Goal: Information Seeking & Learning: Learn about a topic

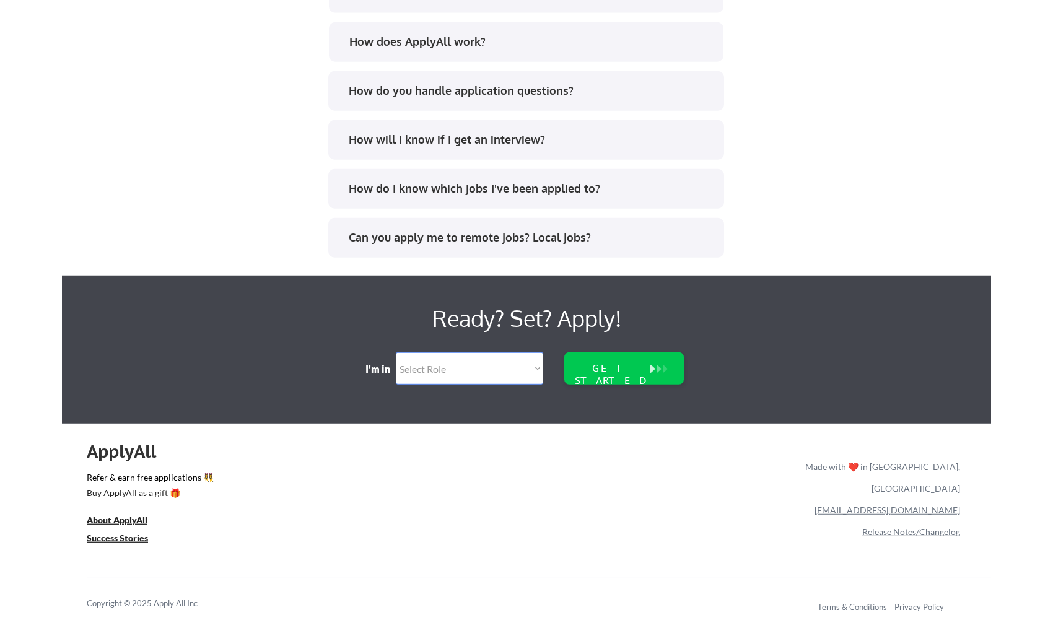
scroll to position [2479, 0]
click at [120, 519] on u "About ApplyAll" at bounding box center [117, 520] width 61 height 11
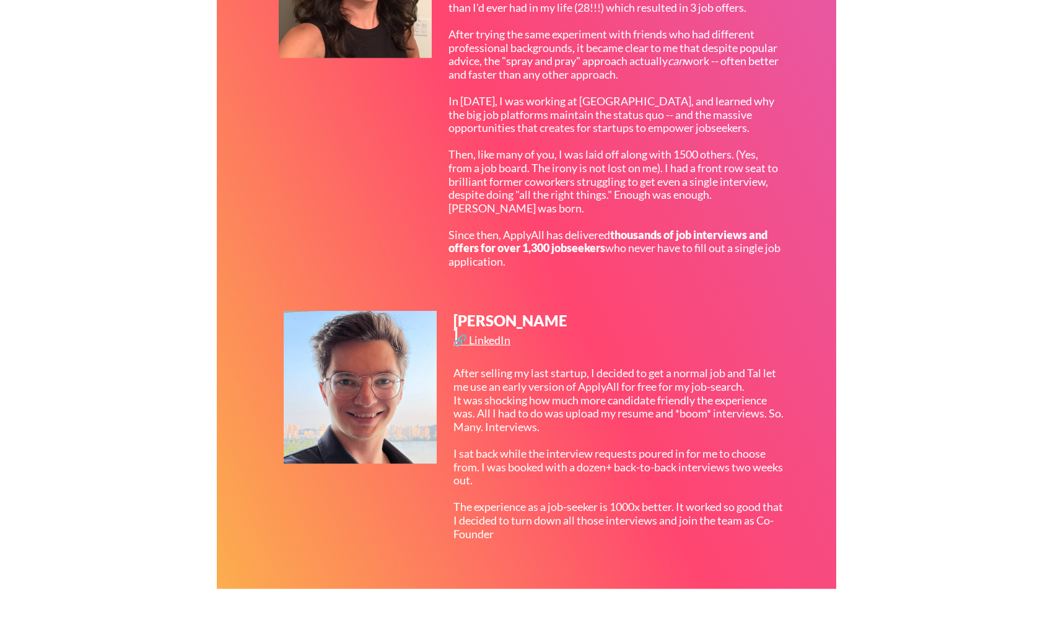
scroll to position [1300, 0]
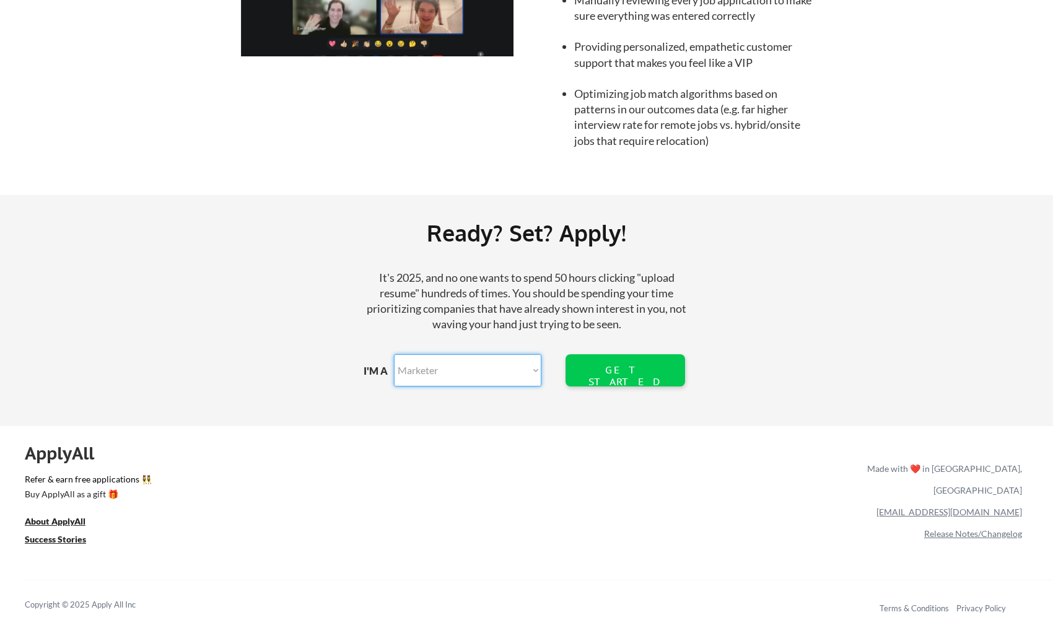
click at [394, 354] on select "Marketer Software Engineering Product Management Customer Success Sales UI/UX/P…" at bounding box center [467, 370] width 147 height 32
select select ""sales""
click option "Customer Success" at bounding box center [0, 0] width 0 height 0
click at [629, 368] on div "GET STARTED" at bounding box center [624, 376] width 79 height 24
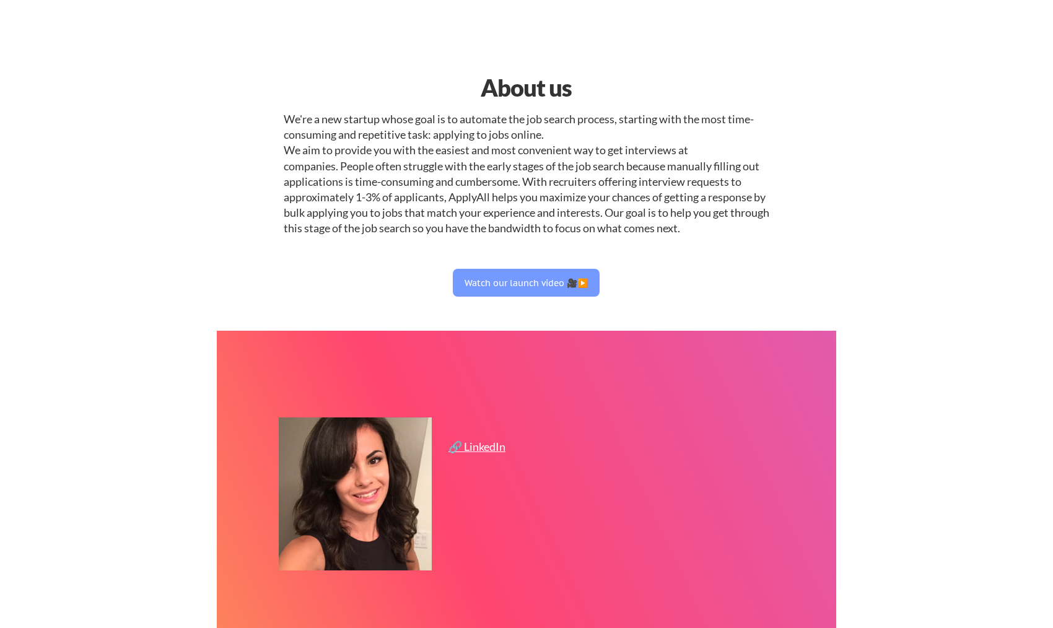
select select ""sales""
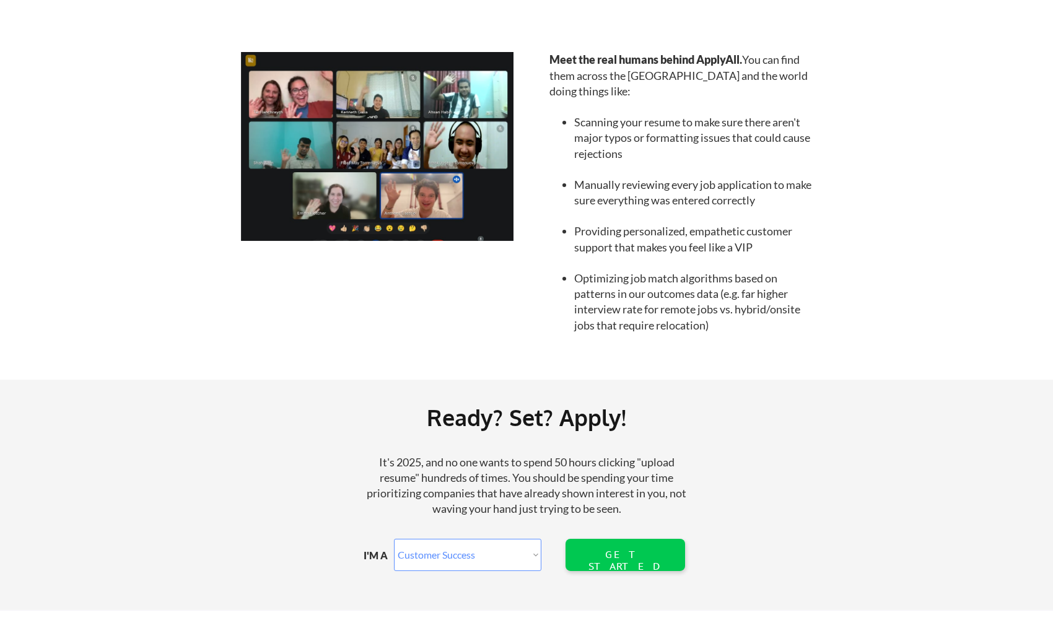
scroll to position [1240, 0]
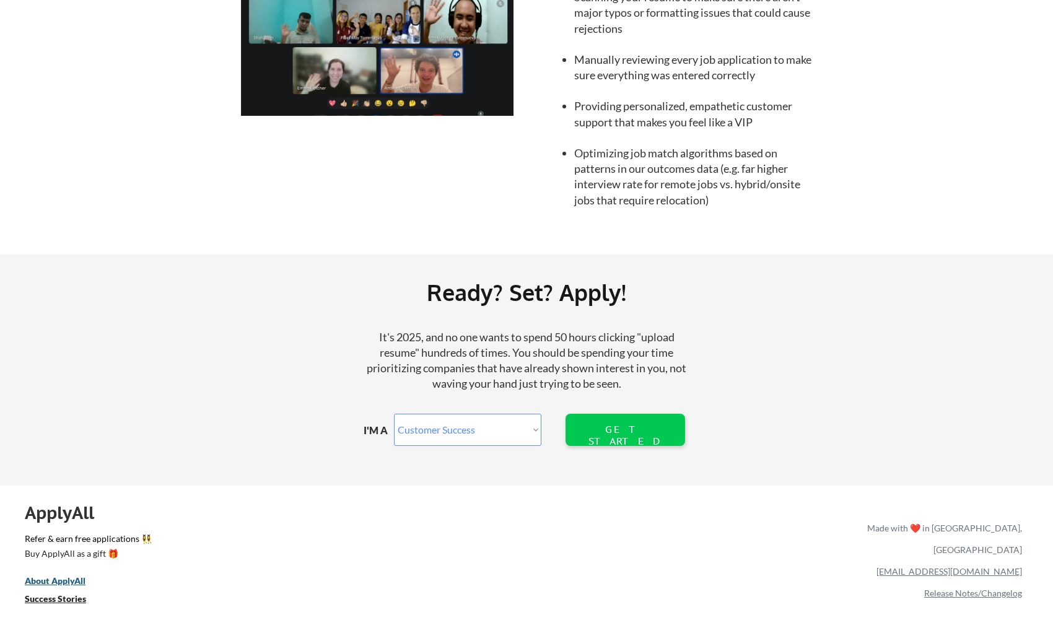
click at [61, 580] on u "About ApplyAll" at bounding box center [55, 581] width 61 height 11
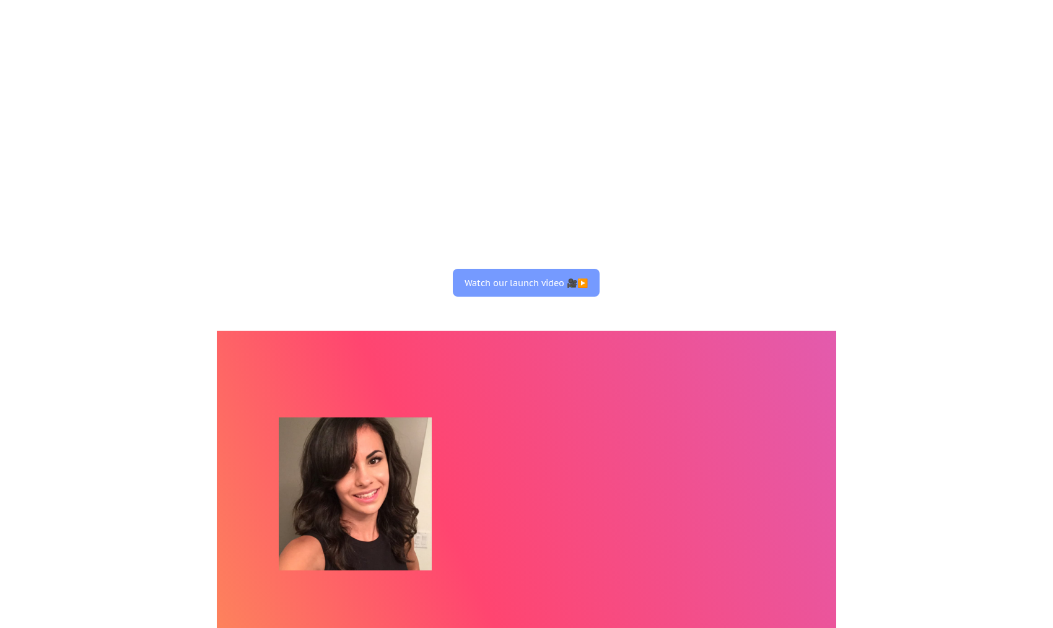
select select ""sales""
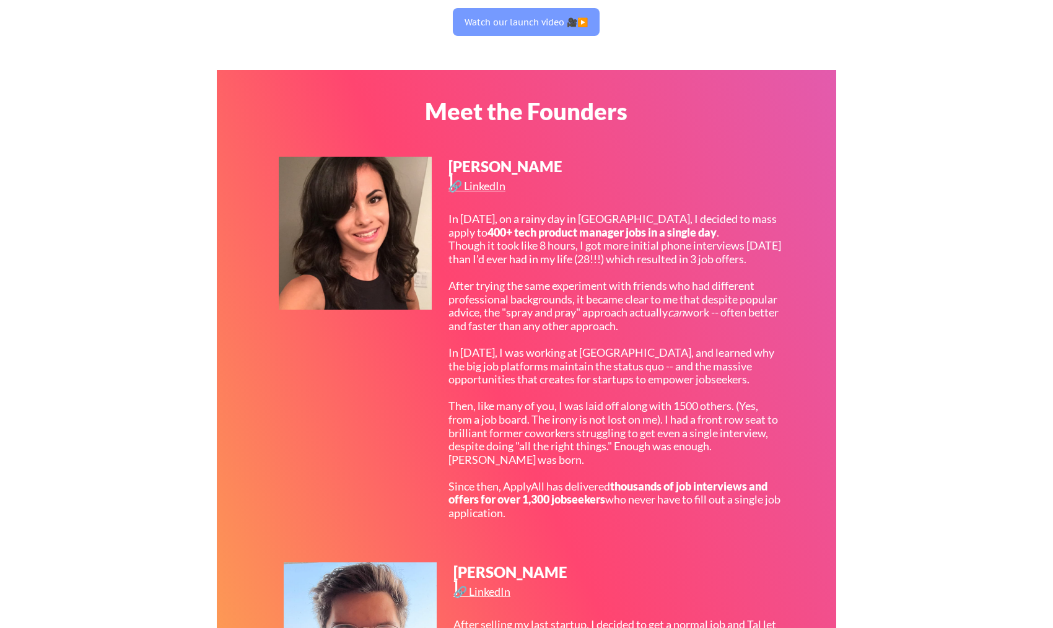
scroll to position [587, 0]
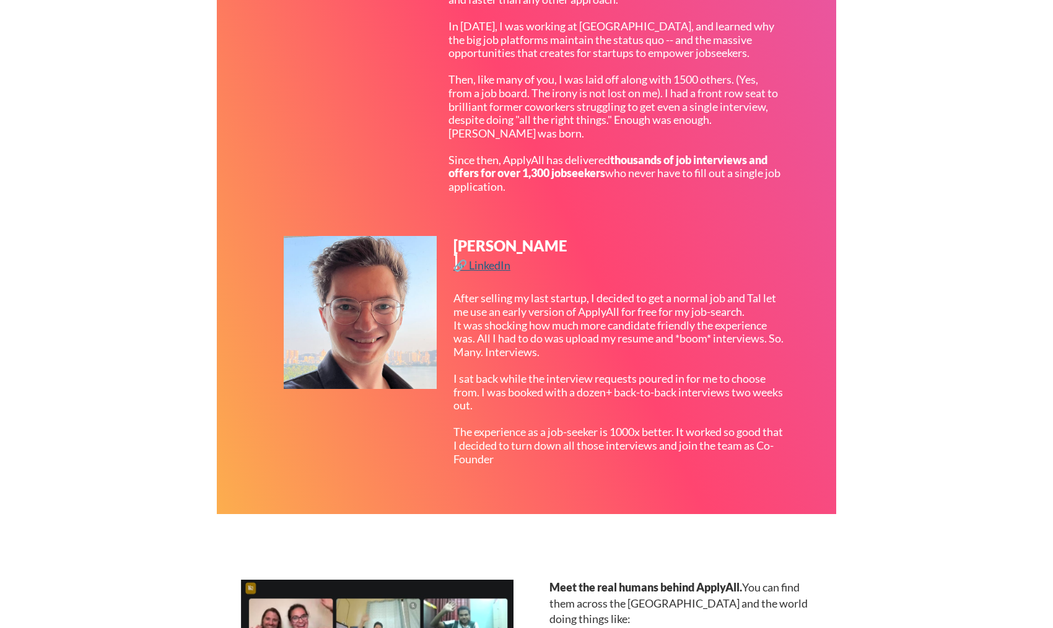
click at [484, 264] on div "🔗 LinkedIn" at bounding box center [483, 265] width 60 height 11
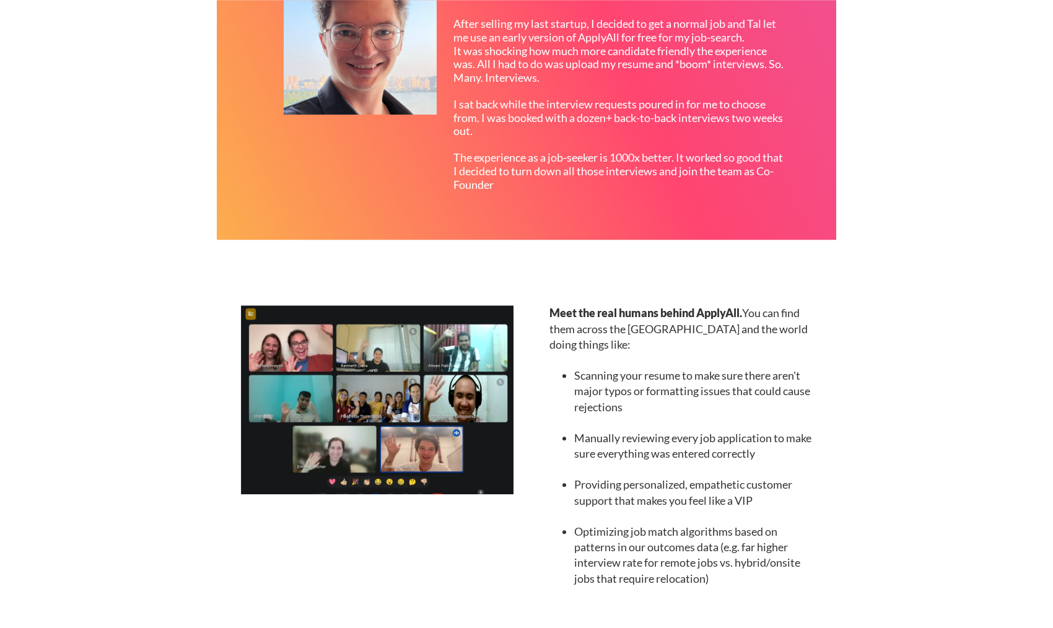
scroll to position [914, 0]
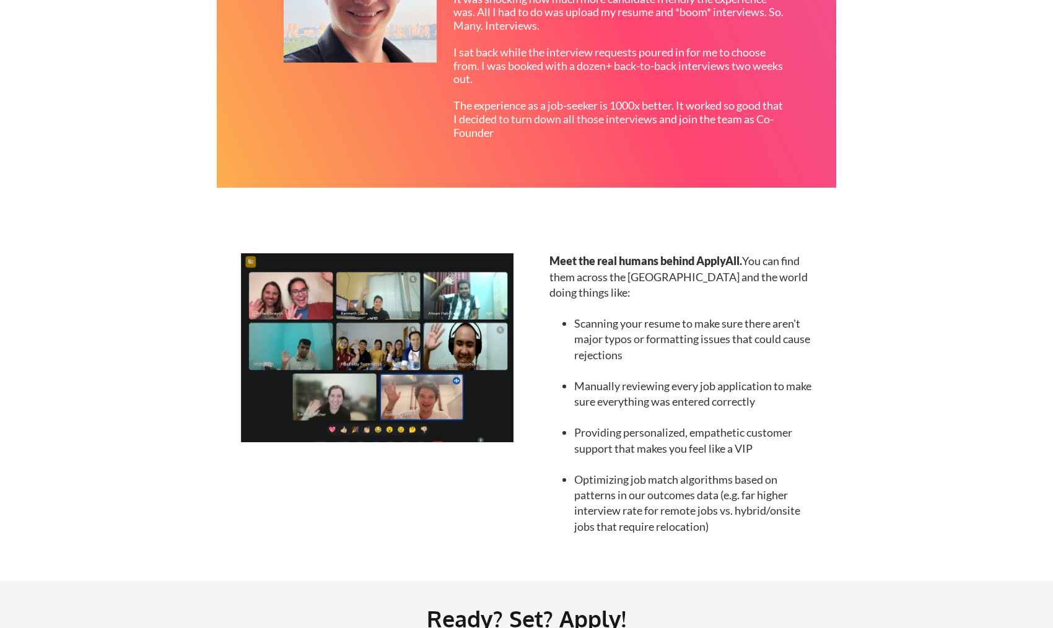
click at [439, 353] on img at bounding box center [377, 347] width 273 height 189
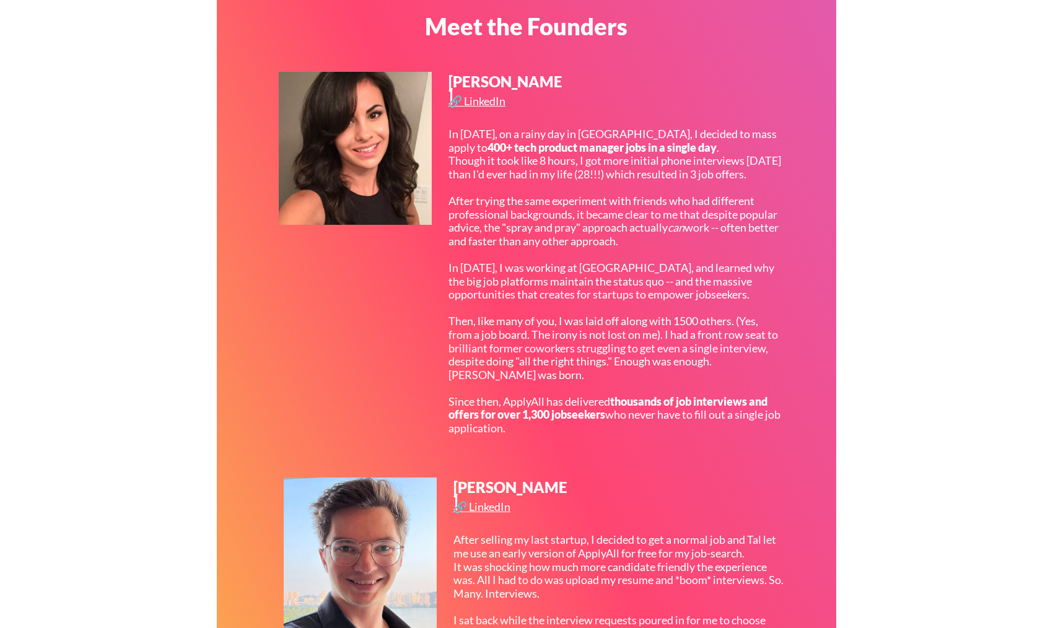
scroll to position [0, 0]
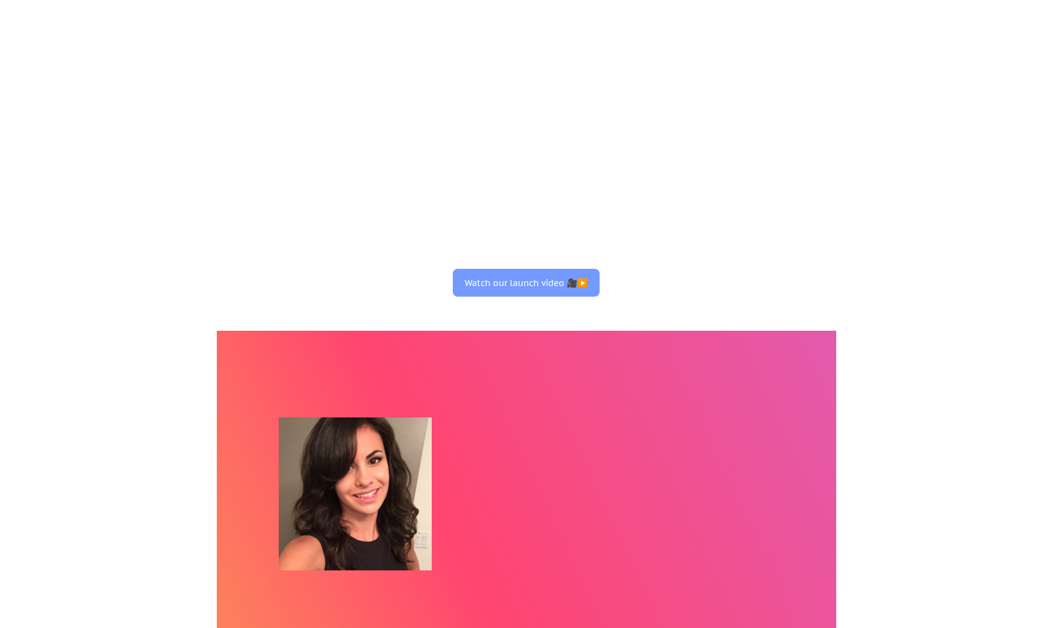
scroll to position [1217, 0]
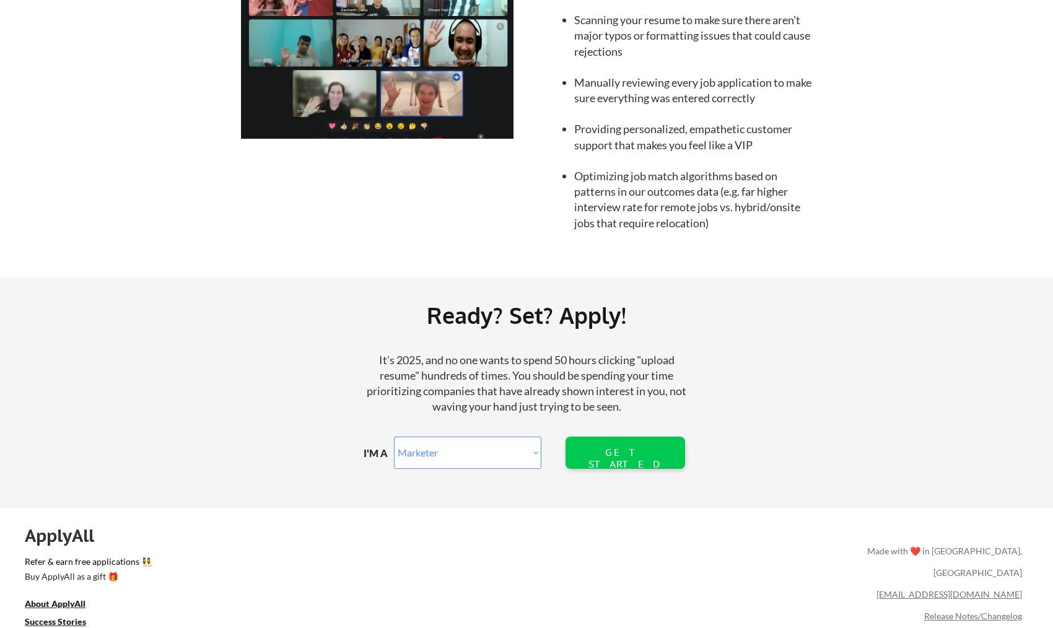
select select ""sales""
click at [62, 534] on div "ApplyAll" at bounding box center [67, 535] width 84 height 21
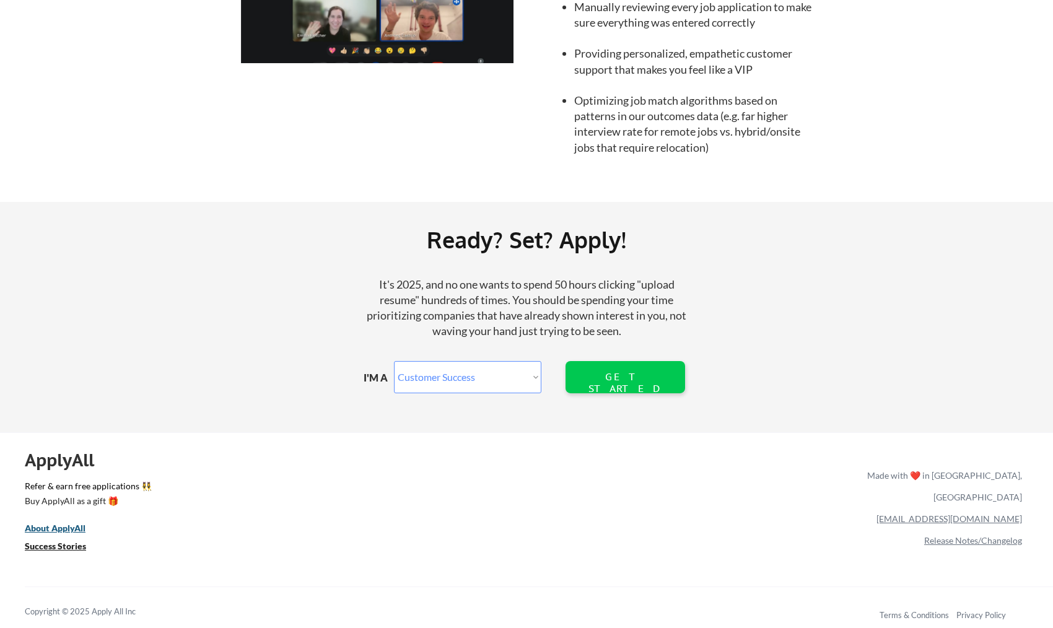
scroll to position [1300, 0]
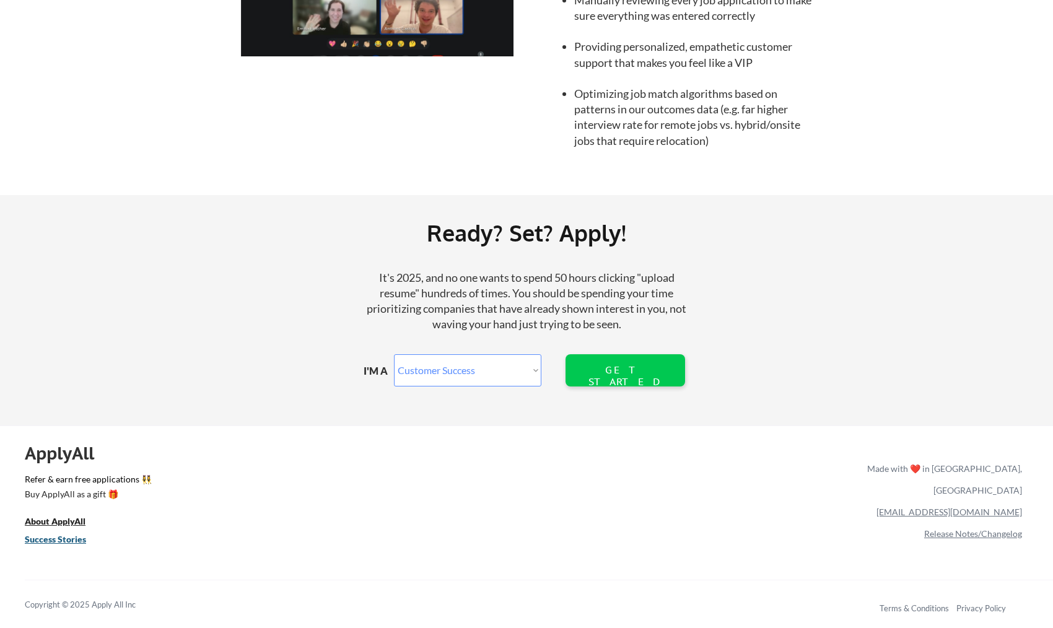
click at [68, 541] on u "Success Stories" at bounding box center [55, 539] width 61 height 11
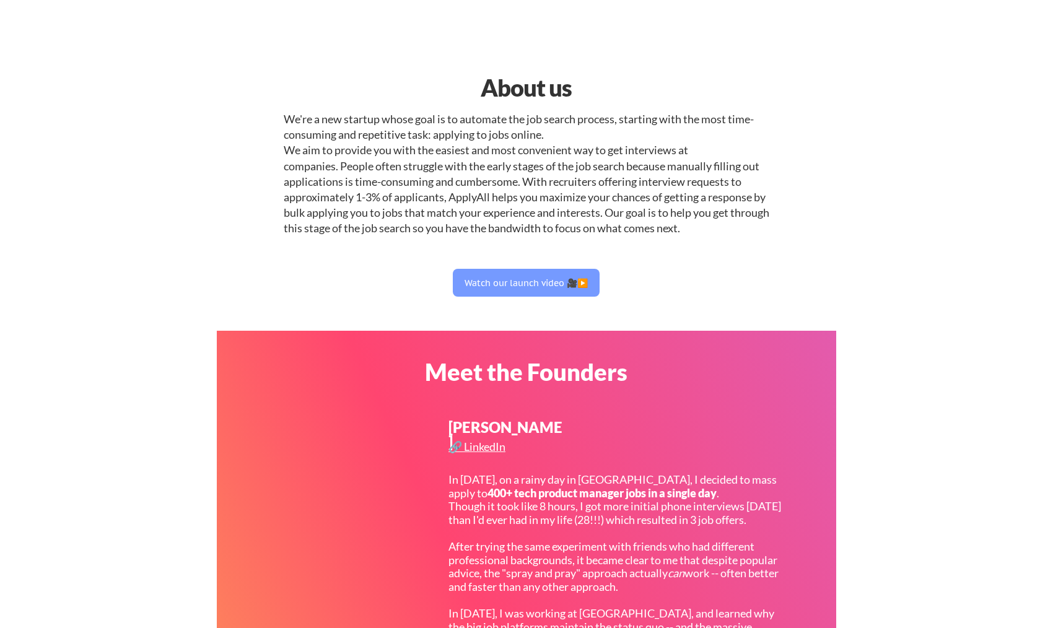
select select ""sales""
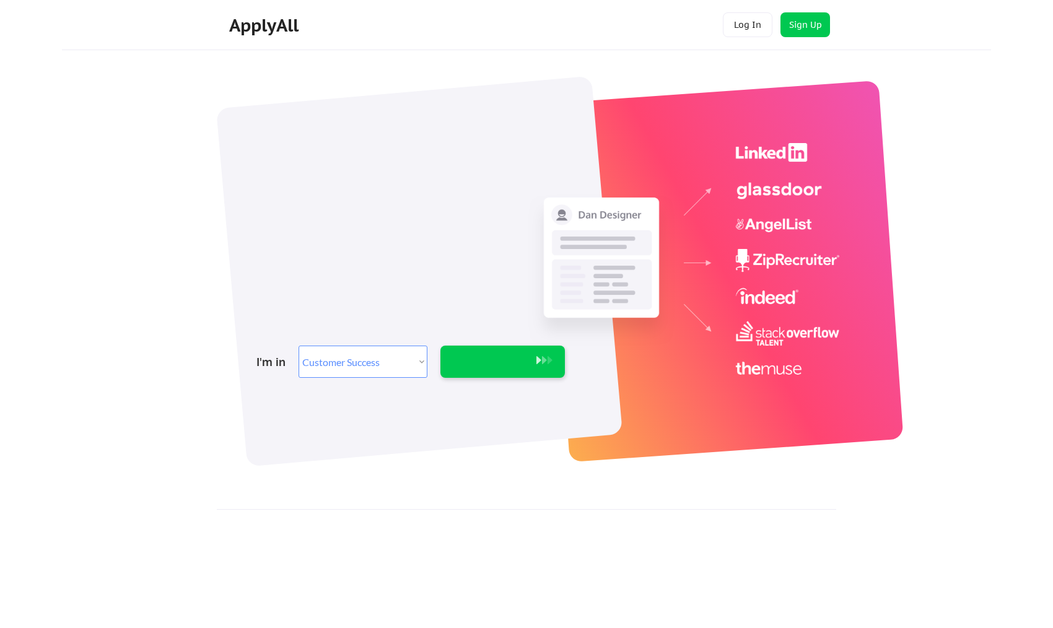
select select ""sales""
